Goal: Task Accomplishment & Management: Use online tool/utility

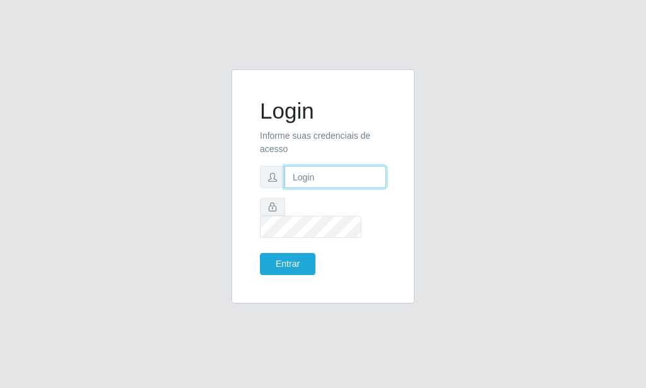
click at [291, 188] on input "text" at bounding box center [336, 177] width 102 height 22
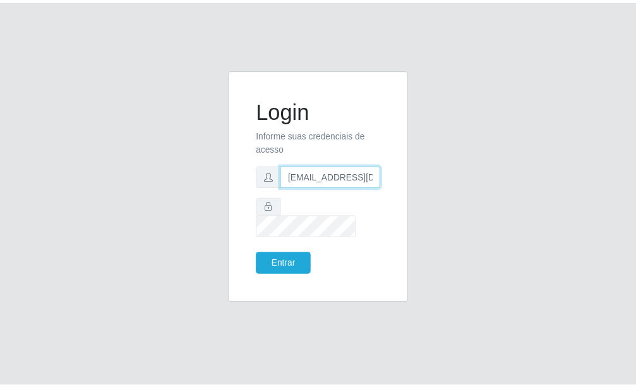
scroll to position [0, 1]
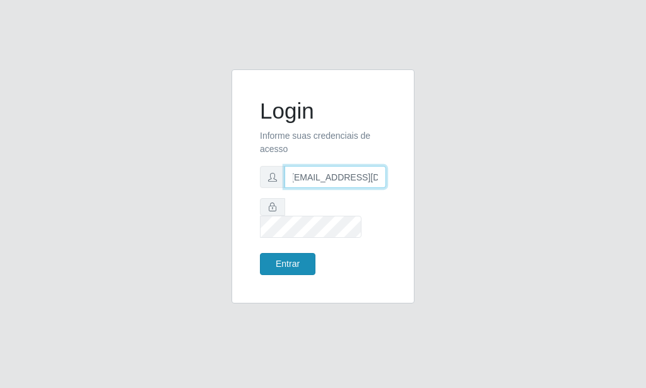
type input "[EMAIL_ADDRESS][DOMAIN_NAME]"
click at [288, 259] on button "Entrar" at bounding box center [288, 264] width 56 height 22
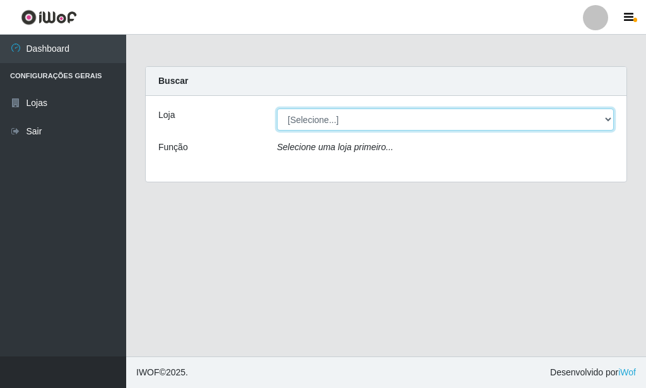
click at [277, 109] on select "[Selecione...] Rede Potiguar 6 - Extremoz" at bounding box center [445, 120] width 337 height 22
select select "80"
click option "Rede Potiguar 6 - Extremoz" at bounding box center [0, 0] width 0 height 0
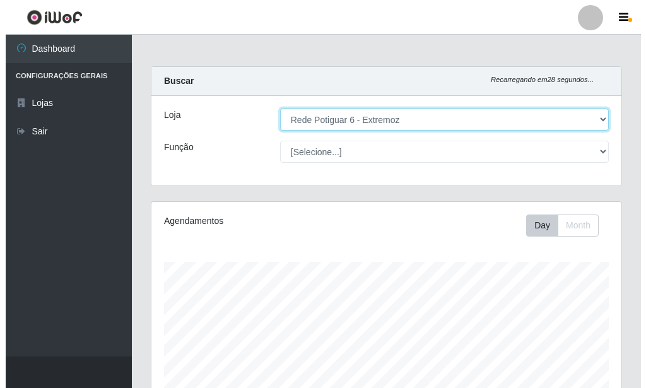
scroll to position [258, 0]
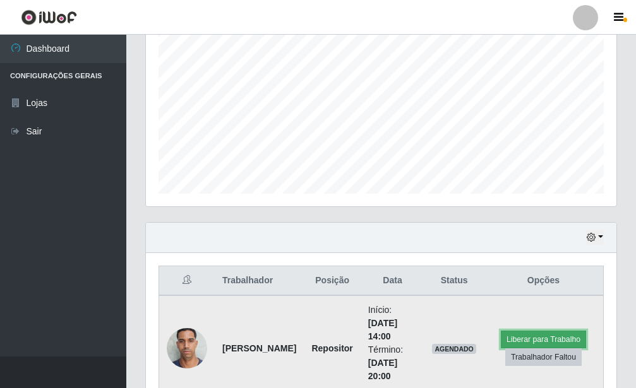
click at [526, 333] on button "Liberar para Trabalho" at bounding box center [543, 340] width 85 height 18
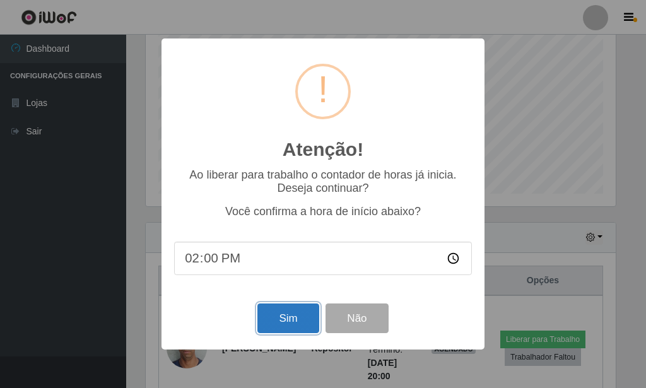
click at [294, 311] on button "Sim" at bounding box center [288, 319] width 61 height 30
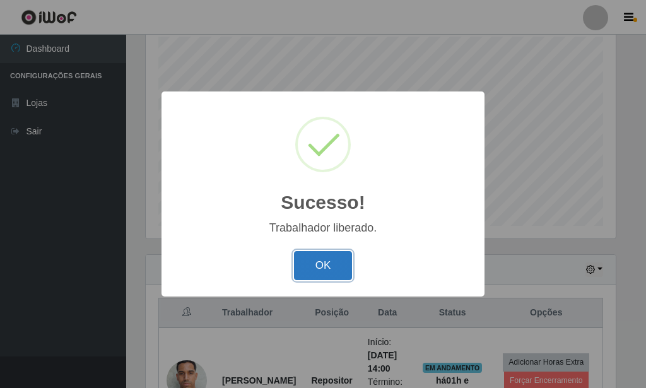
click at [324, 253] on button "OK" at bounding box center [323, 266] width 59 height 30
